Goal: Task Accomplishment & Management: Use online tool/utility

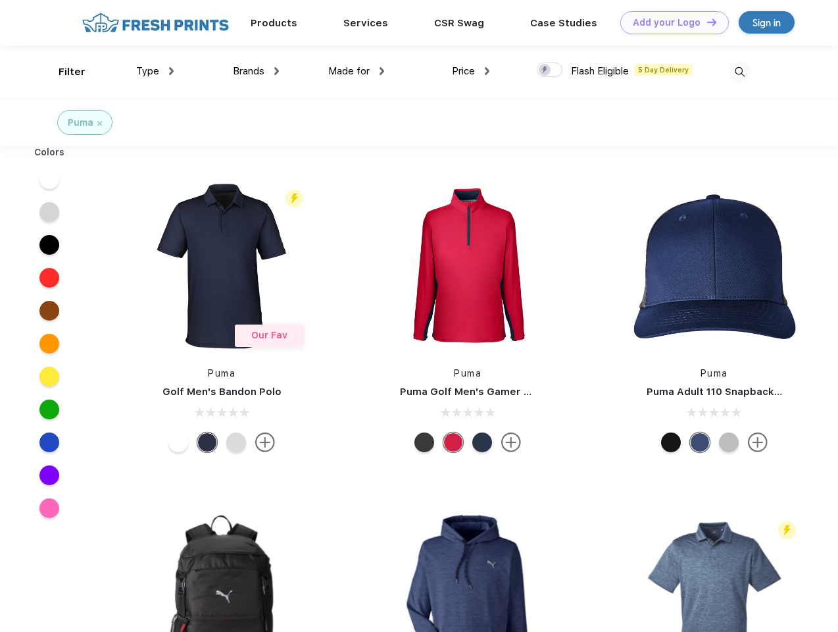
scroll to position [1, 0]
click at [670, 22] on link "Add your Logo Design Tool" at bounding box center [674, 22] width 109 height 23
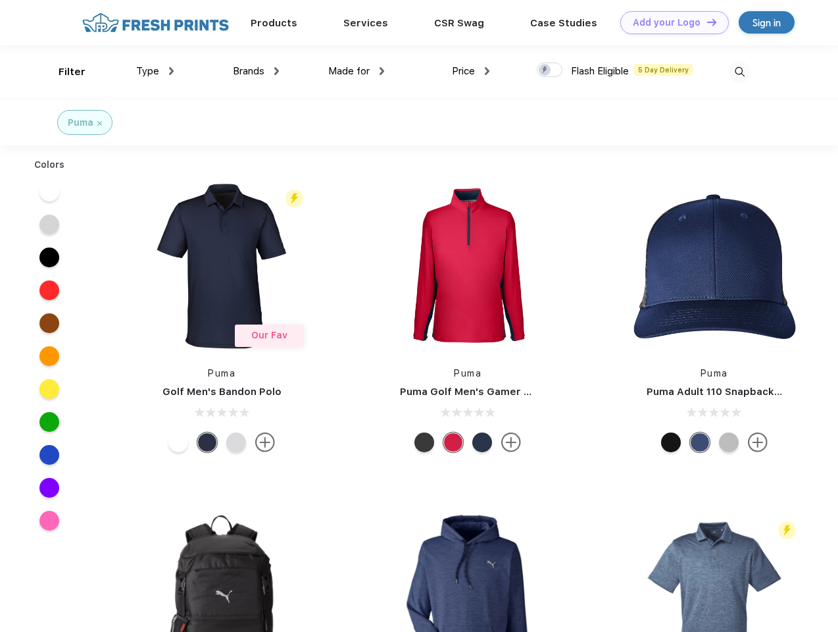
click at [0, 0] on div "Design Tool" at bounding box center [0, 0] width 0 height 0
click at [706, 22] on link "Add your Logo Design Tool" at bounding box center [674, 22] width 109 height 23
click at [63, 72] on div "Filter" at bounding box center [72, 71] width 27 height 15
click at [155, 71] on span "Type" at bounding box center [147, 71] width 23 height 12
click at [256, 71] on span "Brands" at bounding box center [249, 71] width 32 height 12
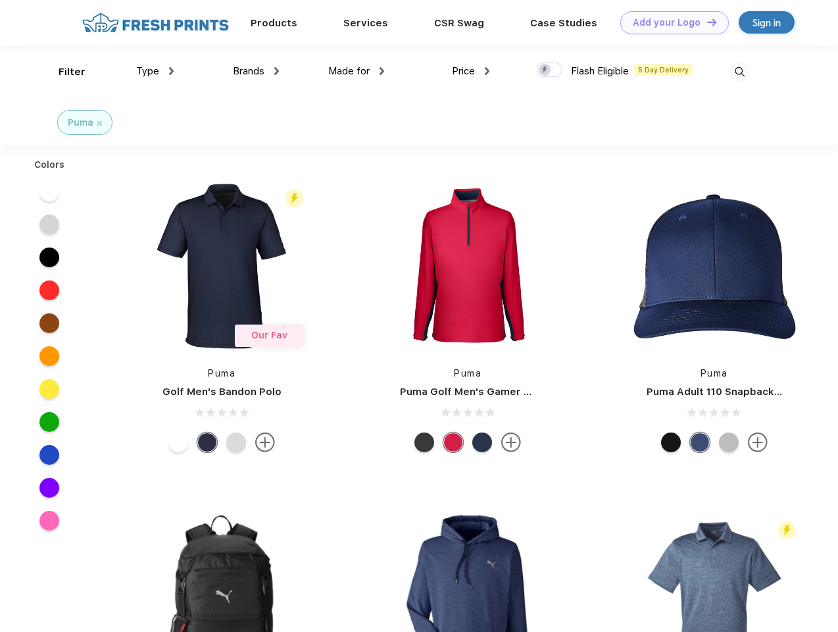
click at [357, 71] on span "Made for" at bounding box center [348, 71] width 41 height 12
click at [471, 71] on span "Price" at bounding box center [463, 71] width 23 height 12
click at [550, 70] on div at bounding box center [550, 70] width 26 height 14
click at [545, 70] on input "checkbox" at bounding box center [541, 66] width 9 height 9
click at [739, 72] on img at bounding box center [740, 72] width 22 height 22
